Goal: Information Seeking & Learning: Learn about a topic

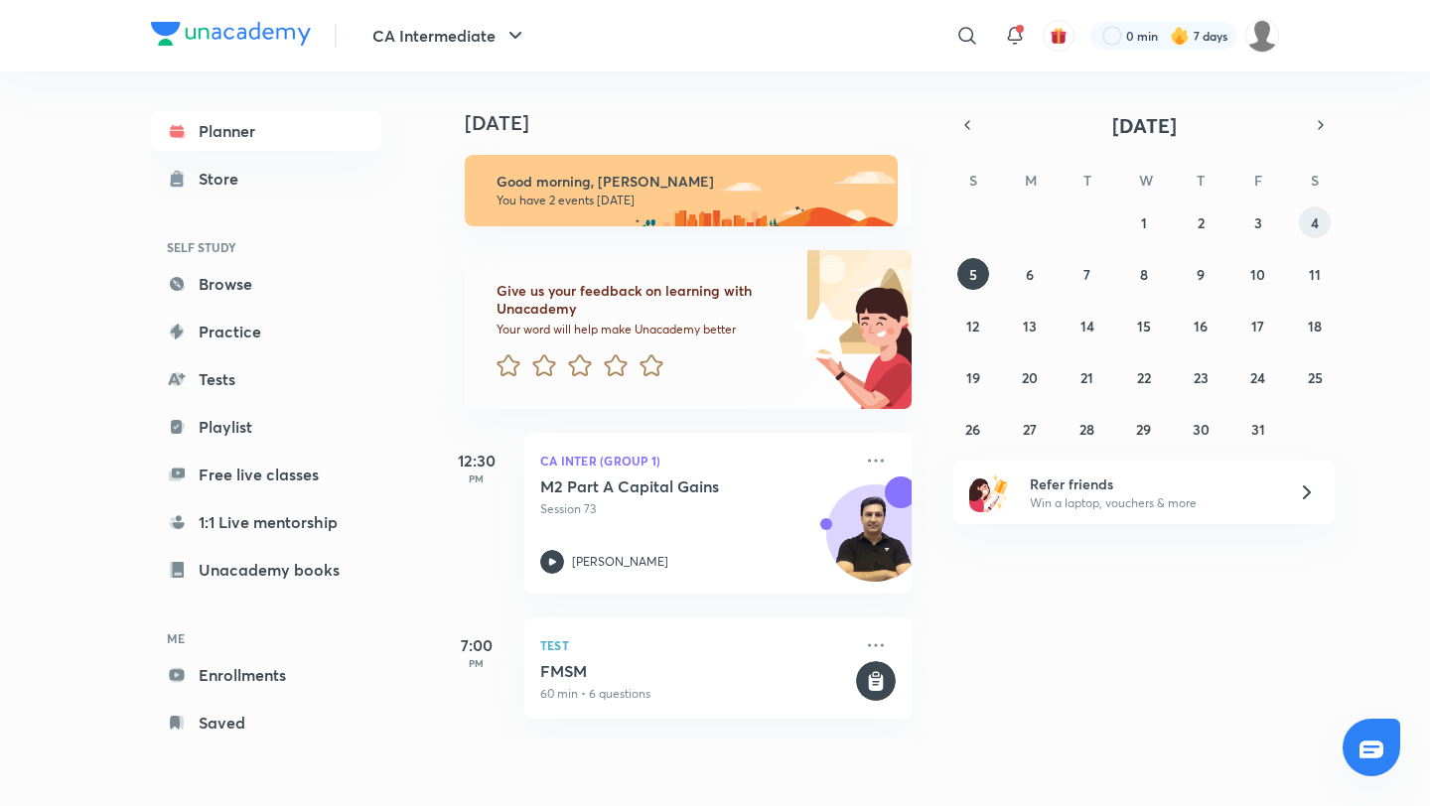
click at [1313, 218] on abbr "4" at bounding box center [1315, 223] width 8 height 19
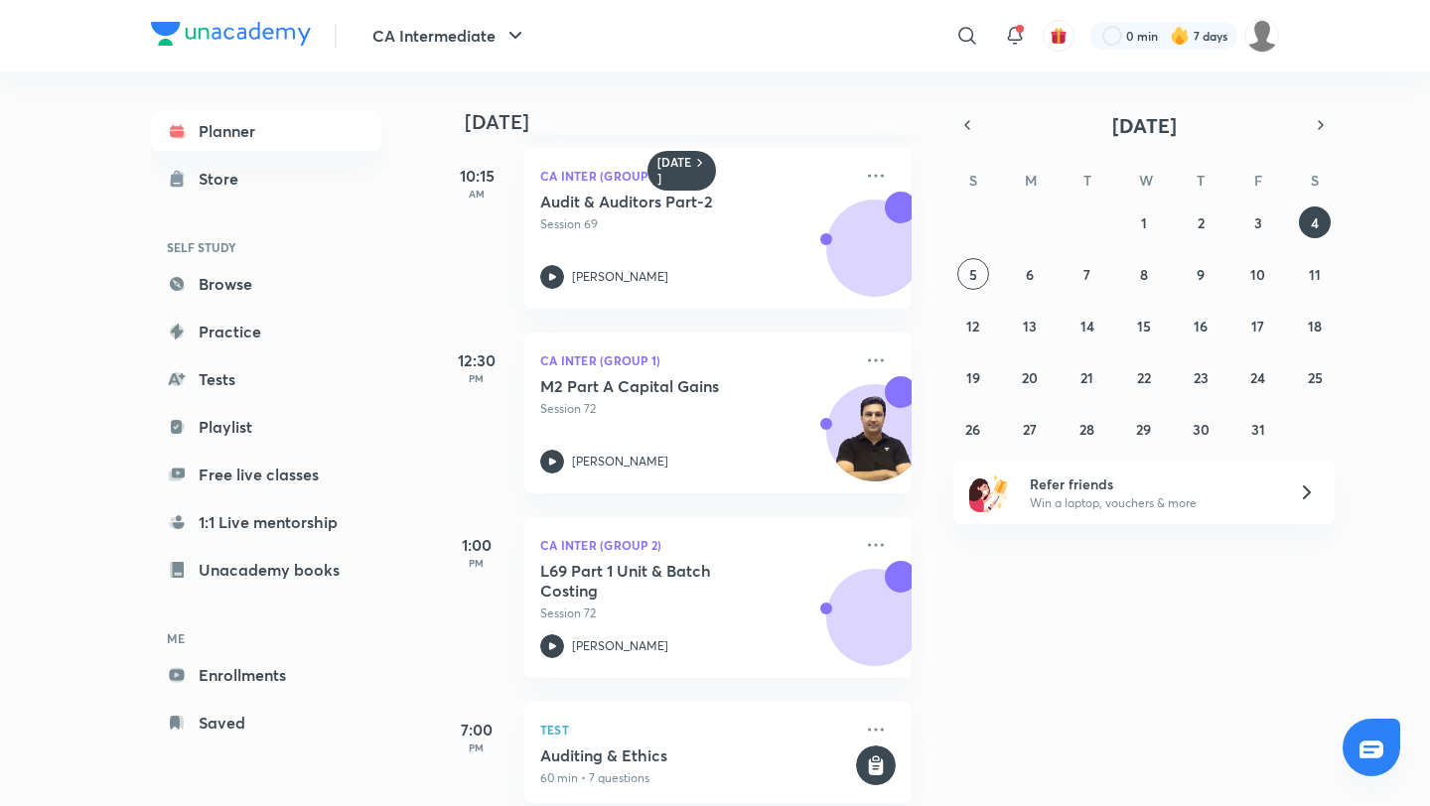
scroll to position [567, 0]
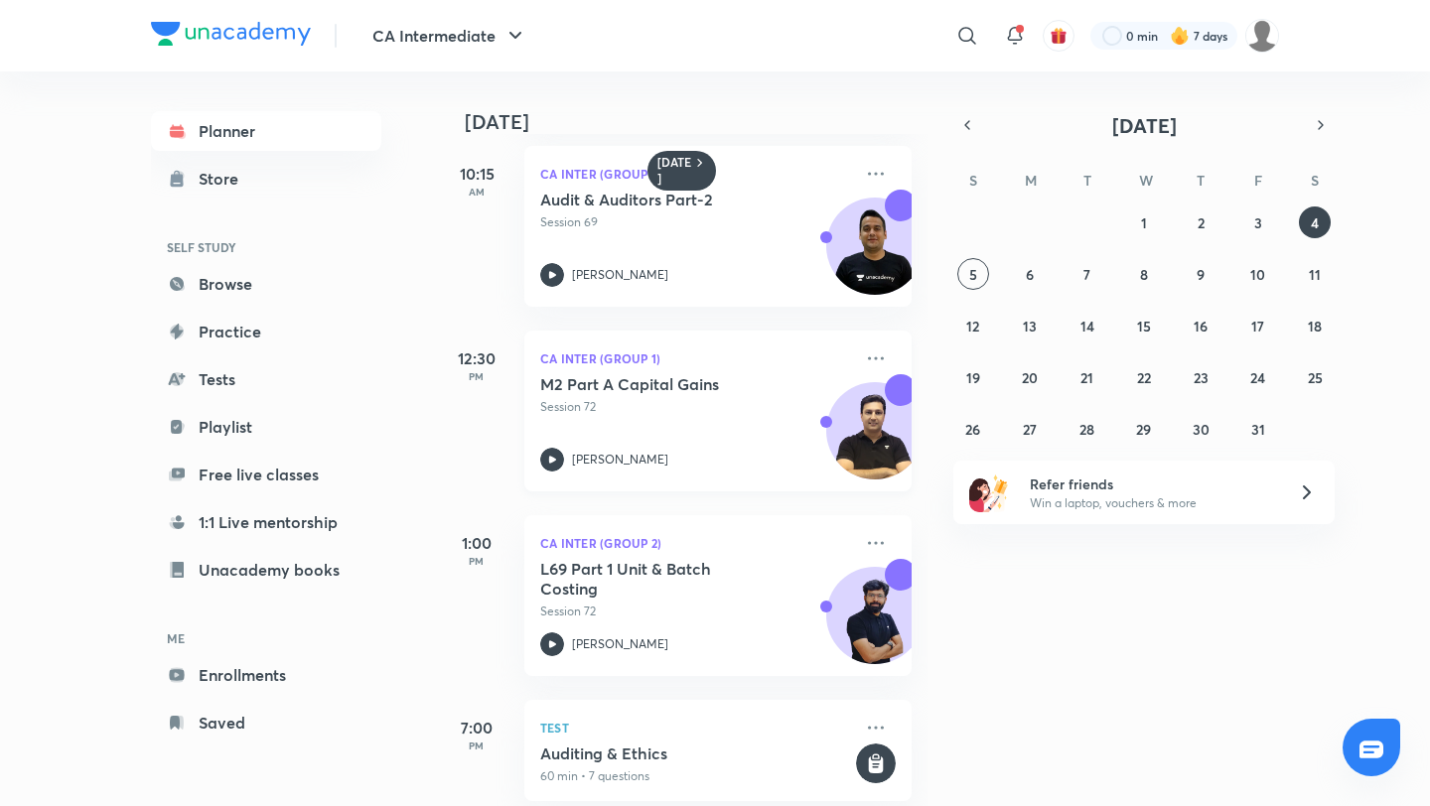
click at [694, 421] on div "M2 Part A Capital Gains Session 72 Arvind Tuli" at bounding box center [696, 422] width 312 height 97
